Goal: Task Accomplishment & Management: Manage account settings

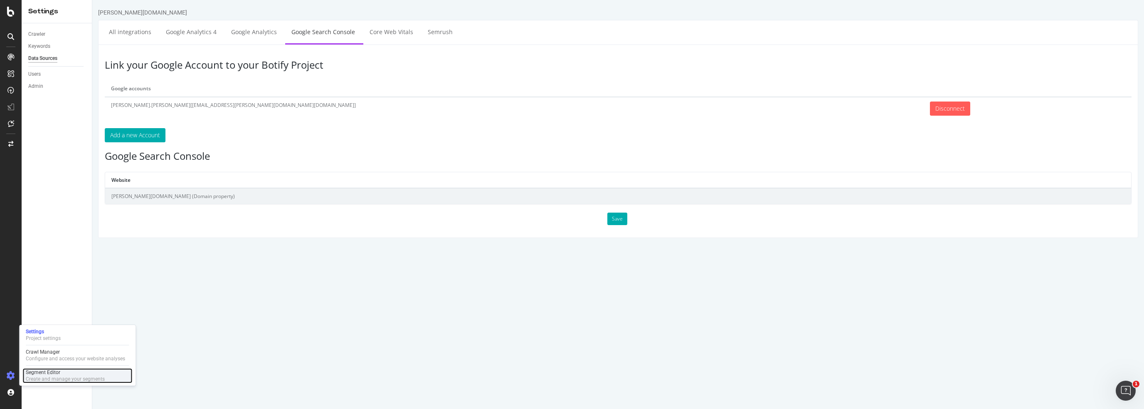
click at [46, 374] on div "Segment Editor" at bounding box center [65, 372] width 79 height 7
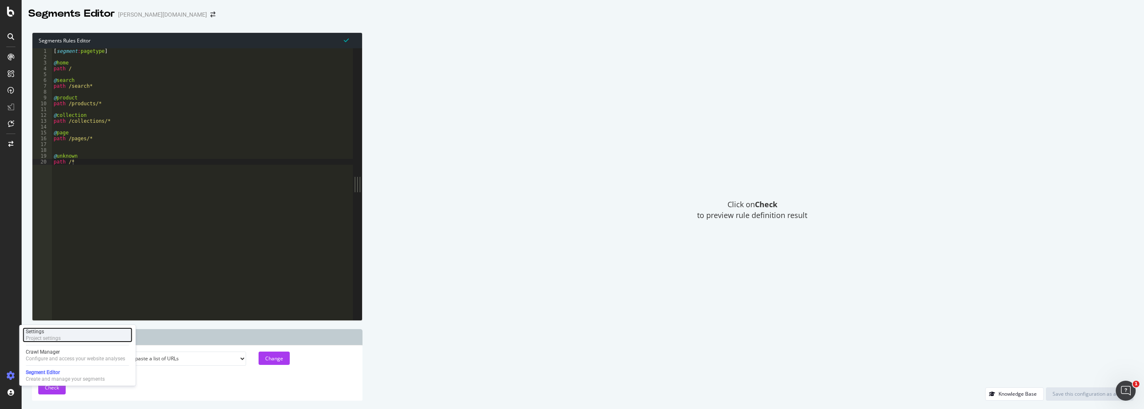
click at [42, 331] on div "Settings" at bounding box center [43, 331] width 35 height 7
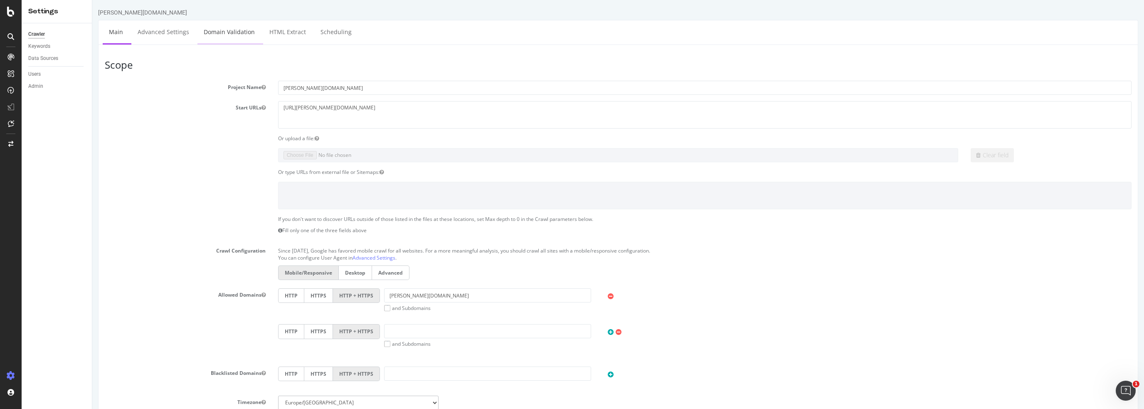
click at [232, 33] on link "Domain Validation" at bounding box center [230, 31] width 64 height 23
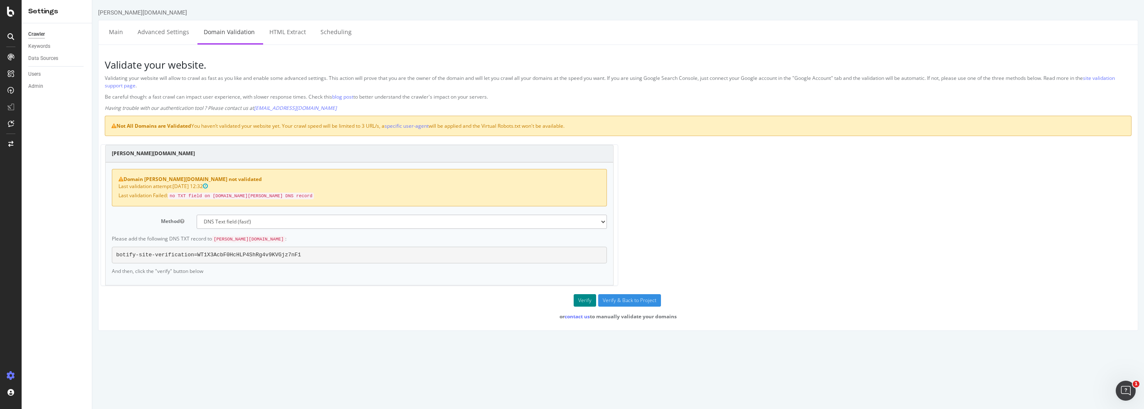
click at [584, 295] on button "Verify" at bounding box center [585, 300] width 22 height 12
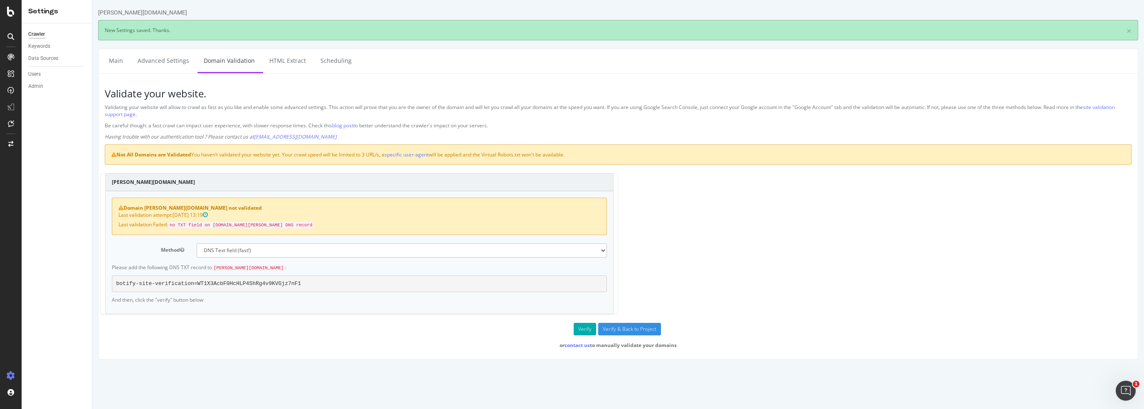
click at [141, 336] on form "[PERSON_NAME][DOMAIN_NAME] Domain [PERSON_NAME][DOMAIN_NAME] not validated Last…" at bounding box center [618, 260] width 1027 height 175
